Goal: Information Seeking & Learning: Compare options

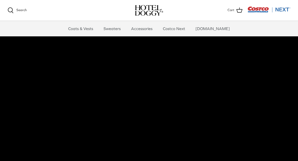
scroll to position [14, 0]
click at [146, 31] on link "Accessories" at bounding box center [142, 28] width 31 height 15
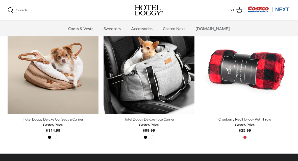
scroll to position [133, 0]
click at [92, 67] on icon "Right" at bounding box center [95, 68] width 6 height 6
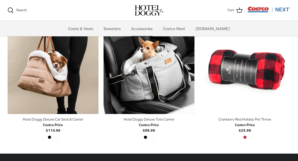
click at [91, 66] on link "Right" at bounding box center [95, 69] width 8 height 8
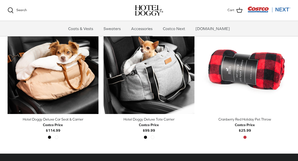
click at [57, 133] on span "Costco Price $114.99" at bounding box center [53, 127] width 20 height 11
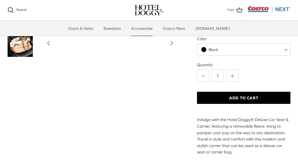
scroll to position [49, 0]
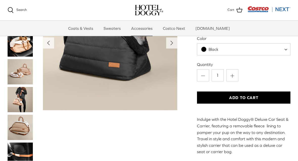
click at [25, 150] on img "Thumbnail Link" at bounding box center [20, 155] width 25 height 25
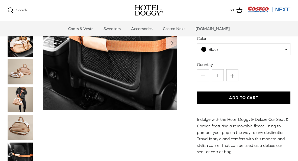
click at [22, 129] on img "Thumbnail Link" at bounding box center [20, 127] width 25 height 25
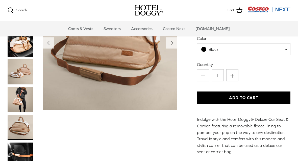
click at [23, 99] on img "Thumbnail Link" at bounding box center [20, 99] width 25 height 25
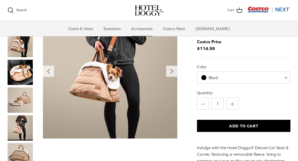
scroll to position [22, 0]
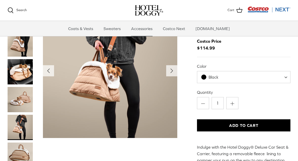
click at [24, 72] on img "Thumbnail Link" at bounding box center [20, 71] width 25 height 25
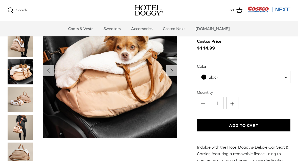
click at [22, 127] on img "Thumbnail Link" at bounding box center [20, 127] width 25 height 25
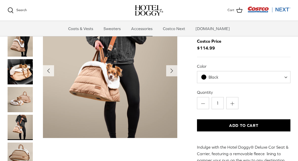
click at [19, 44] on img "Thumbnail Link" at bounding box center [20, 43] width 25 height 25
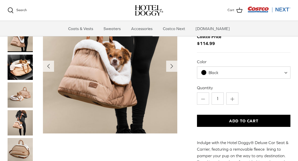
scroll to position [26, 0]
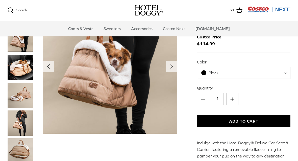
click at [137, 86] on img "Show Gallery" at bounding box center [110, 66] width 134 height 134
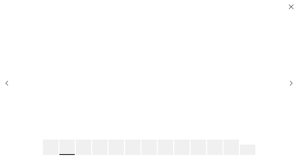
scroll to position [0, 0]
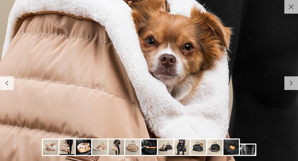
click at [249, 150] on img at bounding box center [247, 149] width 15 height 10
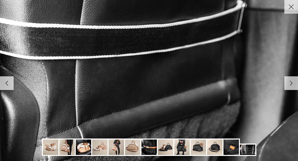
click at [216, 147] on img at bounding box center [214, 146] width 15 height 15
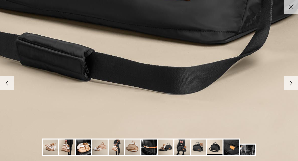
click at [183, 149] on img at bounding box center [181, 146] width 15 height 15
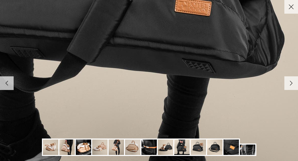
click at [167, 149] on img at bounding box center [165, 146] width 15 height 15
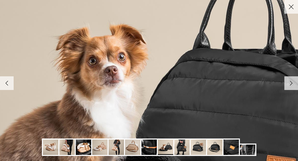
click at [288, 7] on icon "Close" at bounding box center [291, 7] width 9 height 9
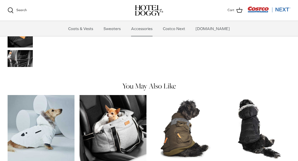
scroll to position [311, 0]
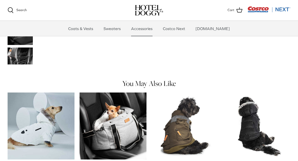
click at [282, 122] on img "Hooded Iridescent Puffer Vest with Micro-Fleece Lining" at bounding box center [257, 126] width 67 height 67
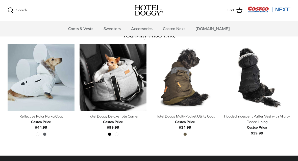
scroll to position [359, 0]
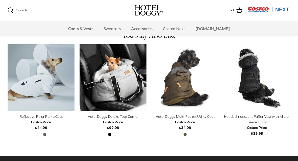
click at [191, 72] on img "Hotel Doggy Multi-Pocket Utility Coat" at bounding box center [185, 77] width 67 height 67
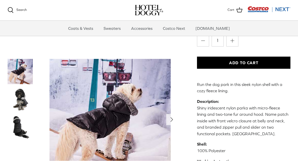
scroll to position [108, 0]
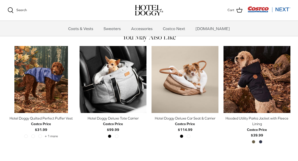
scroll to position [232, 0]
click at [50, 69] on img "Hotel Doggy Quilted Perfect Puffer Vest" at bounding box center [41, 79] width 67 height 67
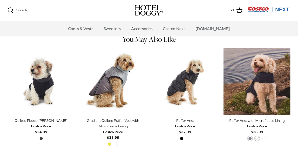
scroll to position [382, 0]
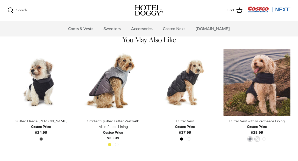
click at [191, 79] on img "Puffer Vest" at bounding box center [185, 82] width 67 height 67
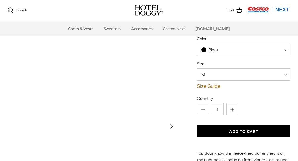
scroll to position [35, 0]
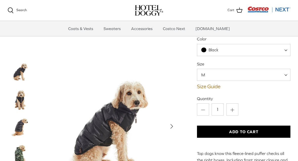
click at [21, 98] on img "Thumbnail Link" at bounding box center [20, 99] width 25 height 25
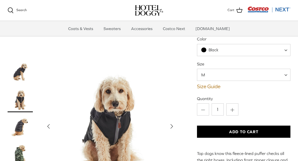
click at [21, 125] on img "Thumbnail Link" at bounding box center [20, 127] width 25 height 25
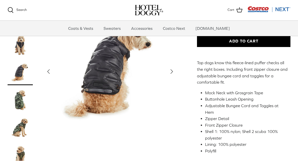
scroll to position [125, 0]
click at [19, 147] on img "Thumbnail Link" at bounding box center [20, 155] width 25 height 25
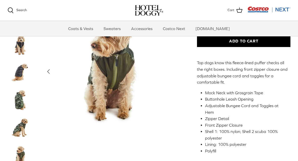
click at [21, 117] on img "Thumbnail Link" at bounding box center [20, 127] width 25 height 25
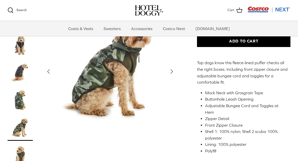
click at [21, 89] on img "Thumbnail Link" at bounding box center [20, 100] width 25 height 25
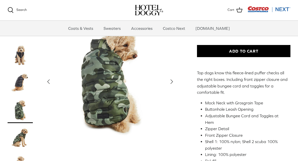
scroll to position [115, 0]
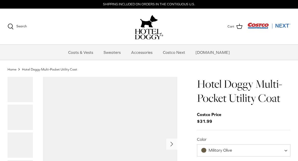
scroll to position [232, 0]
